Goal: Check status: Check status

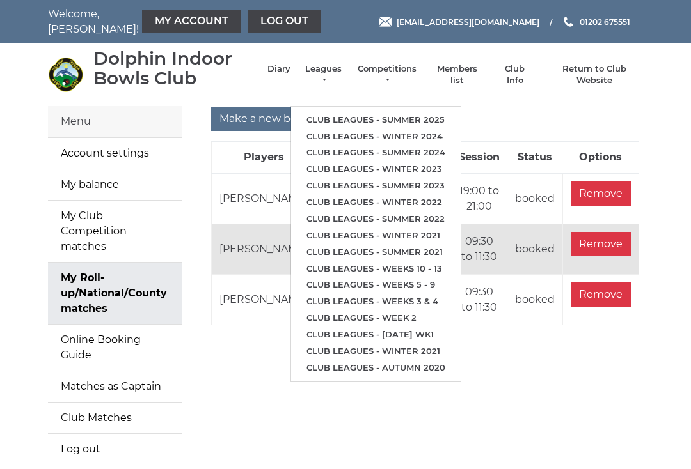
click at [368, 122] on link "Club leagues - Summer 2025" at bounding box center [375, 120] width 169 height 17
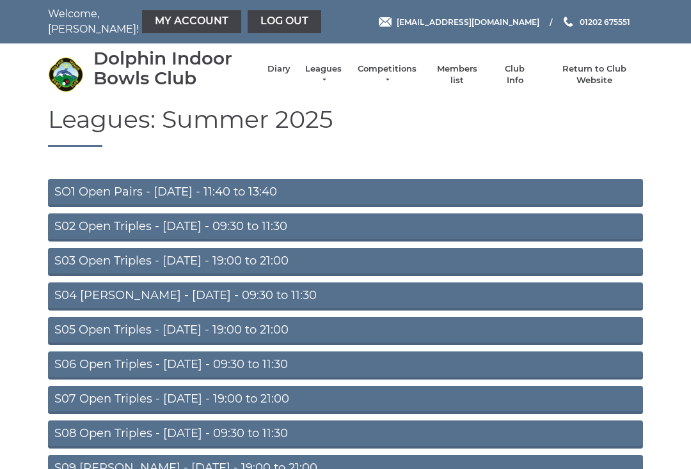
click at [225, 194] on link "SO1 Open Pairs - Monday - 11:40 to 13:40" at bounding box center [345, 193] width 595 height 28
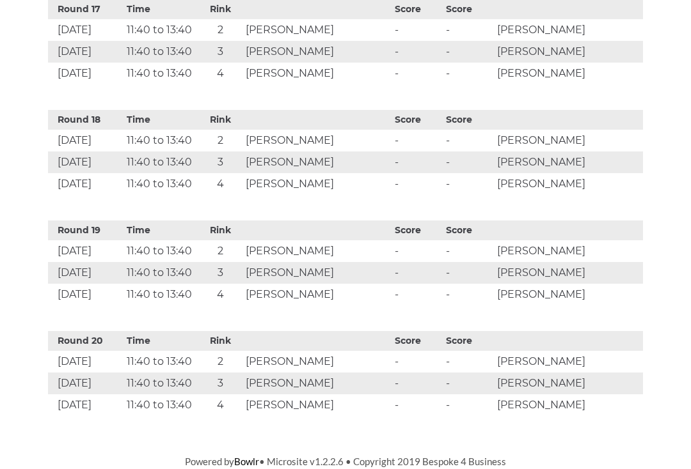
scroll to position [2415, 0]
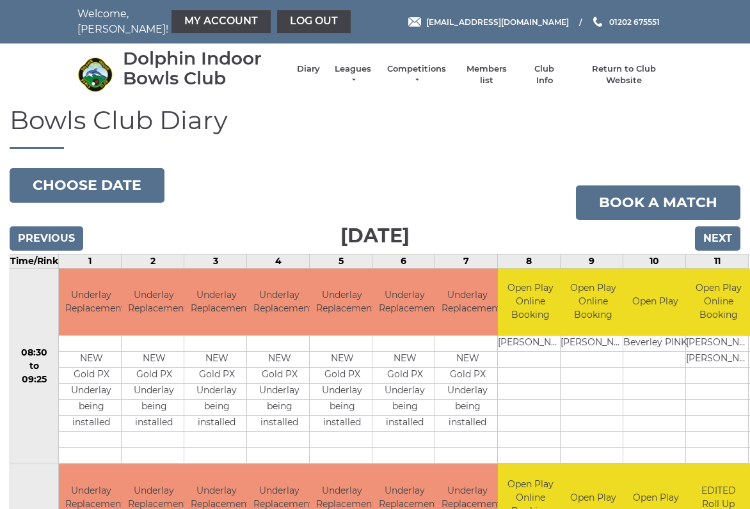
scroll to position [4, 0]
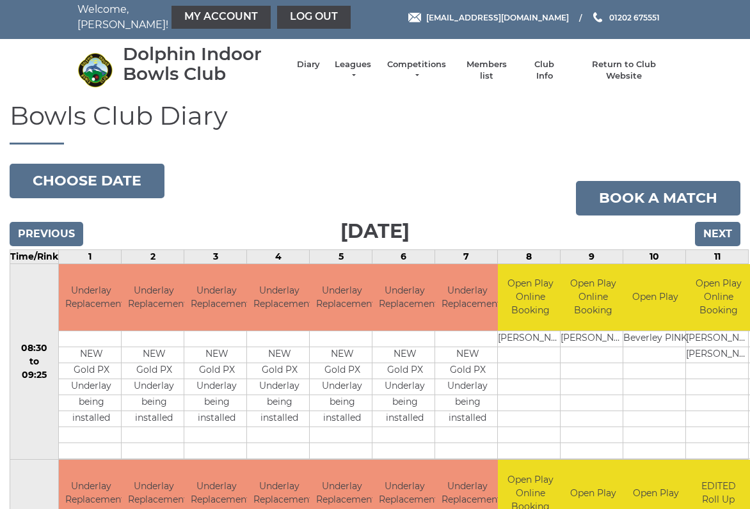
click at [723, 244] on input "Next" at bounding box center [717, 234] width 45 height 24
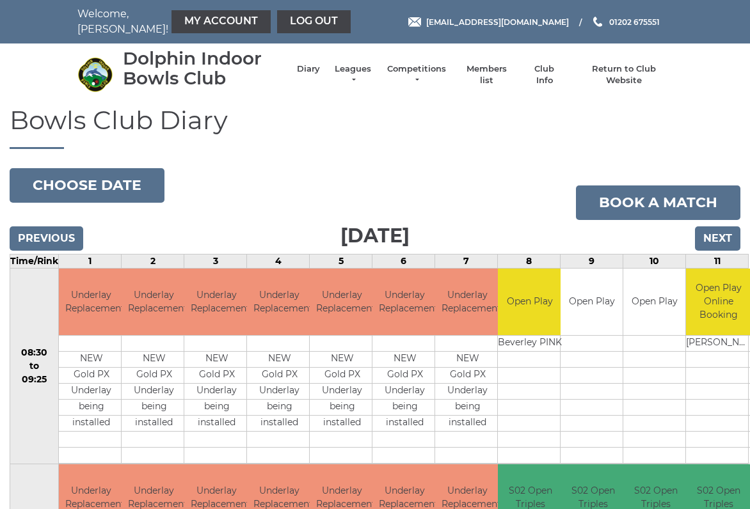
scroll to position [4, 0]
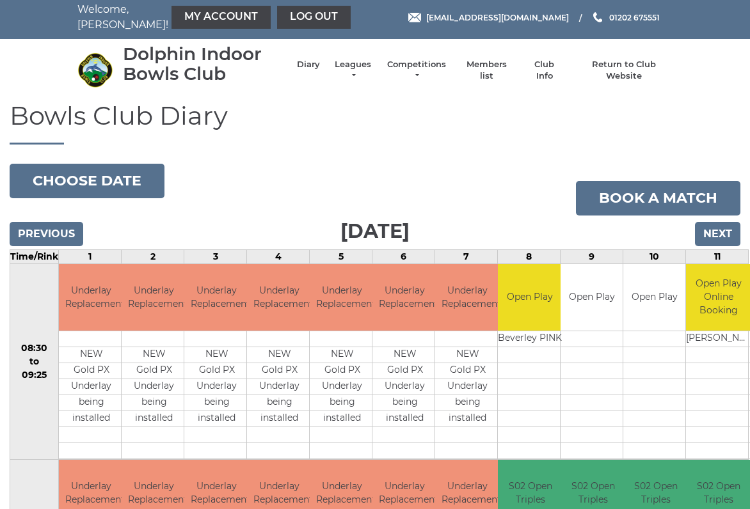
click at [728, 240] on input "Next" at bounding box center [717, 234] width 45 height 24
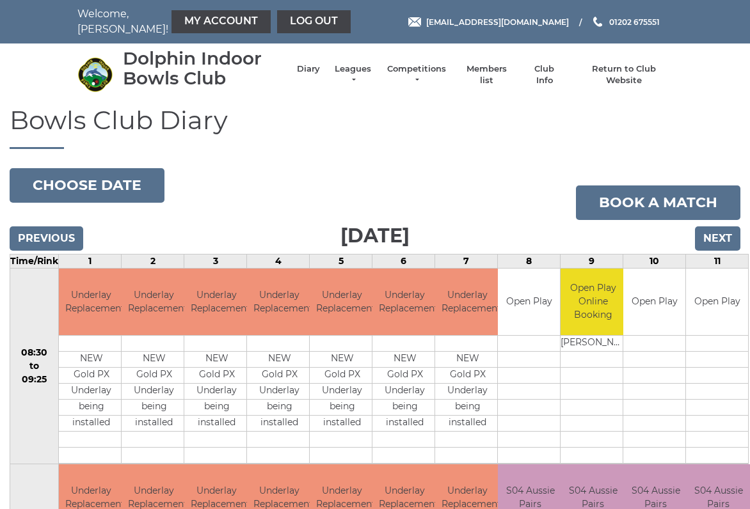
click at [720, 244] on input "Next" at bounding box center [717, 238] width 45 height 24
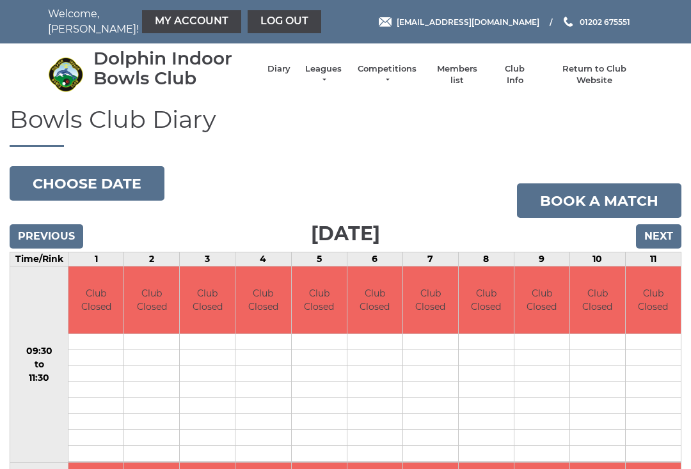
click at [668, 241] on input "Next" at bounding box center [658, 237] width 45 height 24
click at [672, 245] on input "Next" at bounding box center [658, 237] width 45 height 24
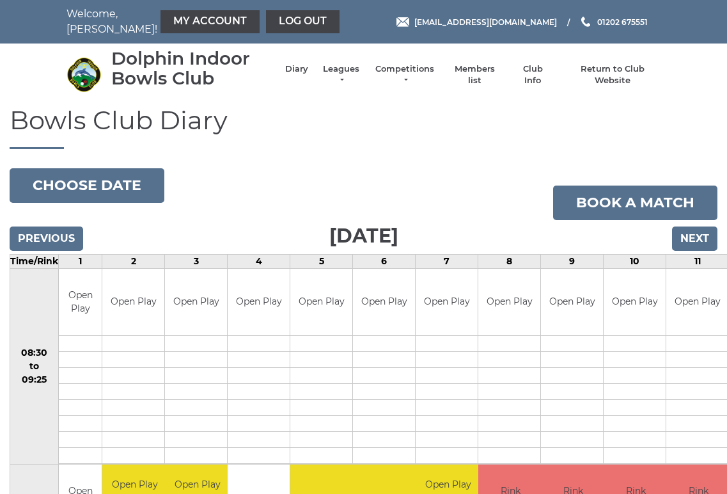
click at [63, 244] on input "Previous" at bounding box center [47, 238] width 74 height 24
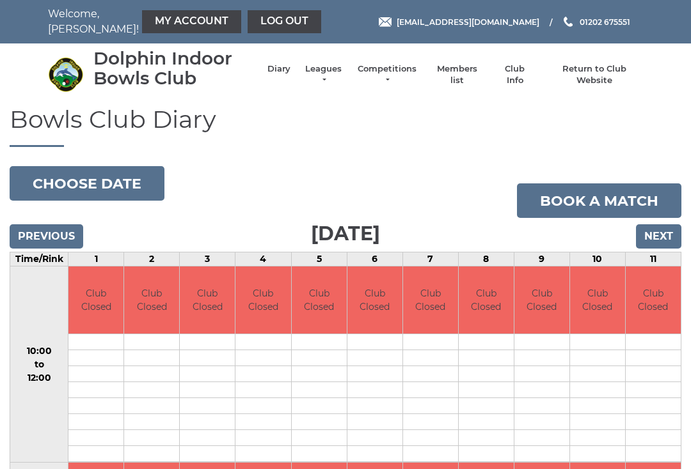
click at [67, 240] on input "Previous" at bounding box center [47, 237] width 74 height 24
click at [67, 246] on input "Previous" at bounding box center [47, 237] width 74 height 24
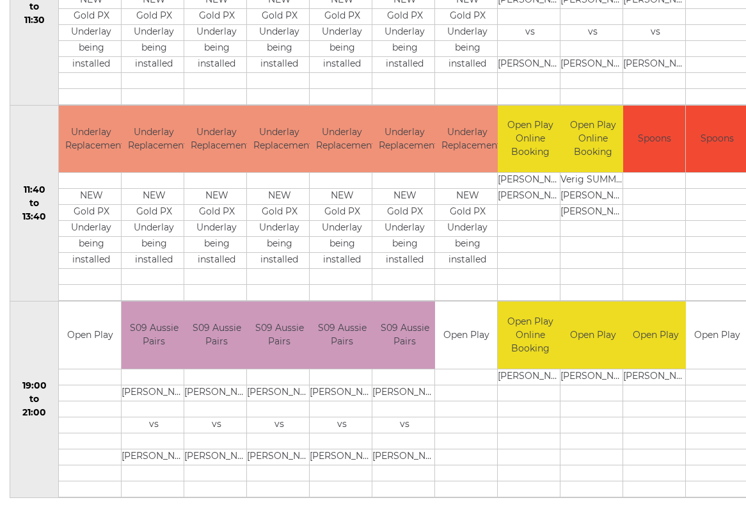
scroll to position [555, 0]
